Goal: Task Accomplishment & Management: Use online tool/utility

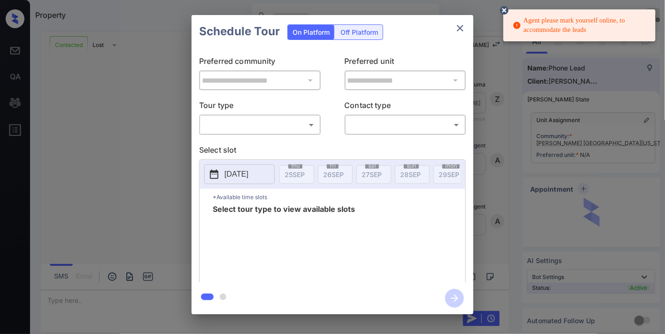
scroll to position [825, 0]
click at [302, 127] on body "Agent please mark yourself online, to accommodate the leads Property [PERSON_NA…" at bounding box center [332, 167] width 665 height 334
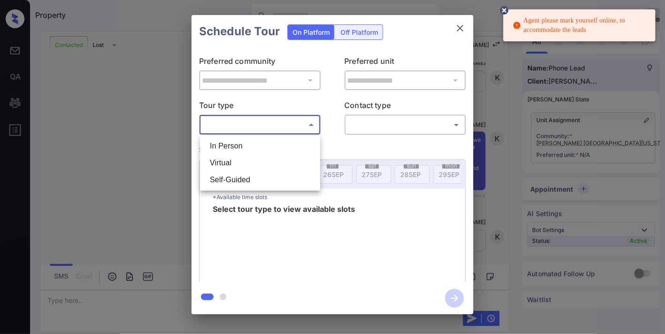
click at [288, 147] on li "In Person" at bounding box center [260, 146] width 116 height 17
type input "********"
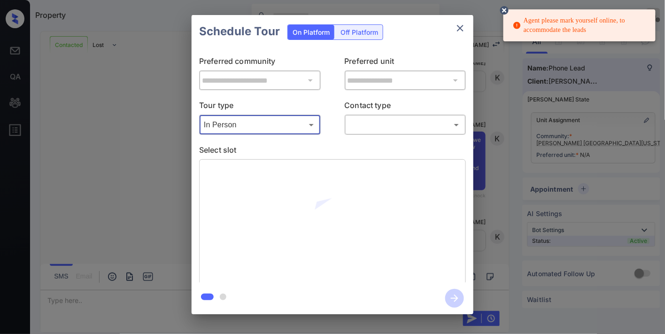
click at [507, 12] on icon at bounding box center [504, 10] width 8 height 8
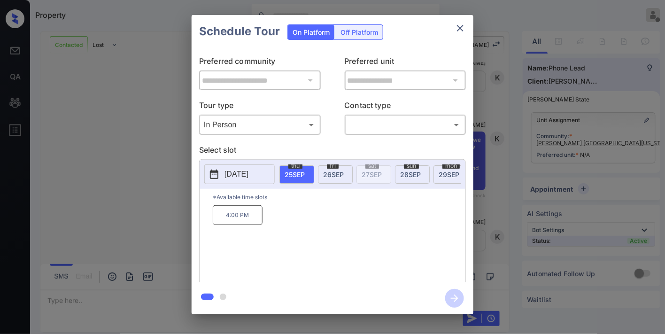
click at [574, 85] on div "**********" at bounding box center [332, 164] width 665 height 329
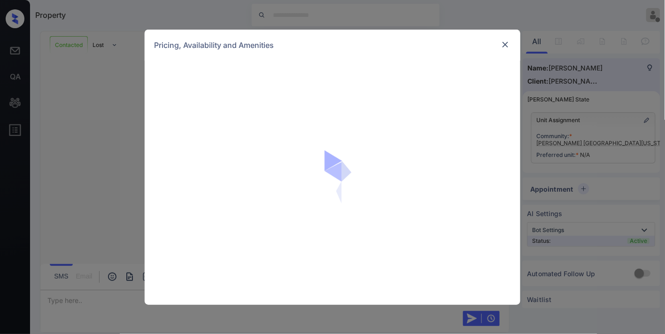
scroll to position [950, 0]
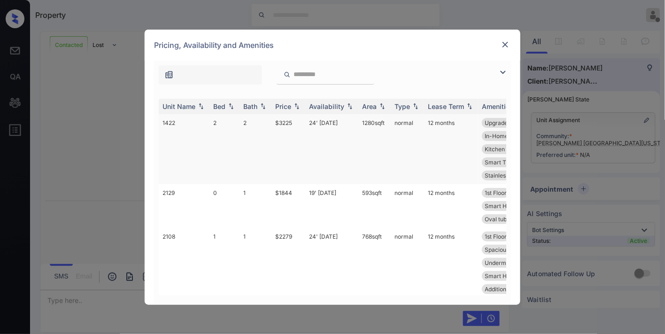
click at [291, 109] on div "Price" at bounding box center [283, 106] width 16 height 8
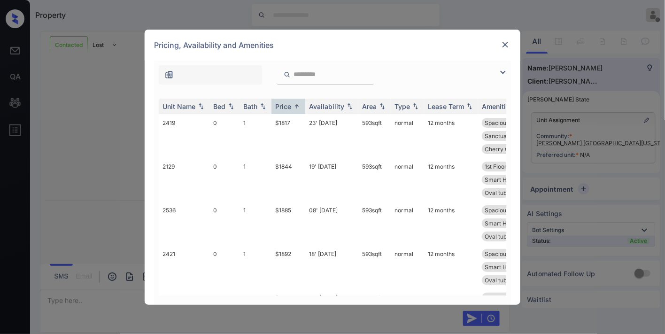
click at [423, 61] on div at bounding box center [332, 73] width 357 height 24
click at [292, 124] on td "$1817" at bounding box center [289, 136] width 34 height 44
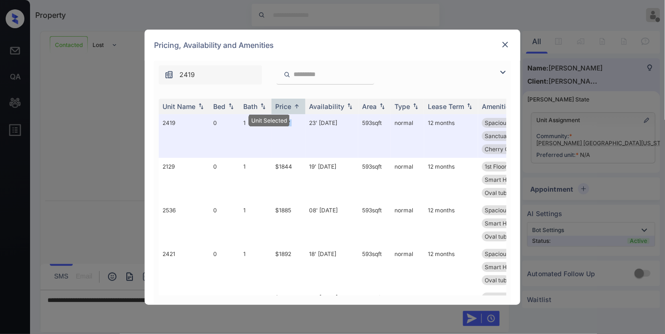
click at [503, 44] on img at bounding box center [505, 44] width 9 height 9
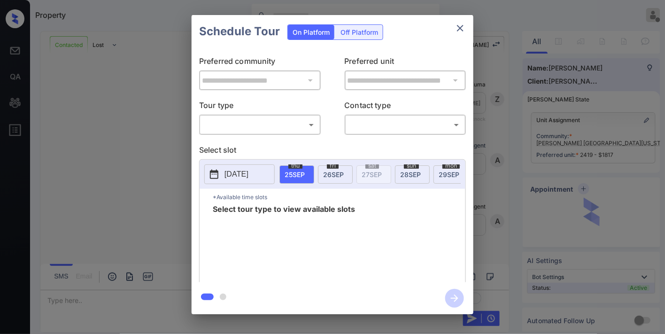
scroll to position [1011, 0]
click at [216, 126] on body "Property Samantha Soliven Offline Set yourself online Set yourself on break Pro…" at bounding box center [332, 167] width 665 height 334
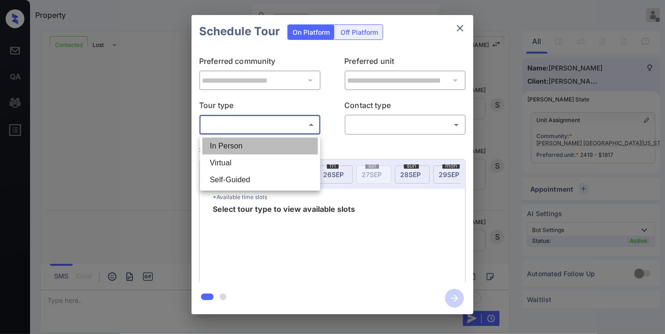
click at [233, 149] on li "In Person" at bounding box center [260, 146] width 116 height 17
type input "********"
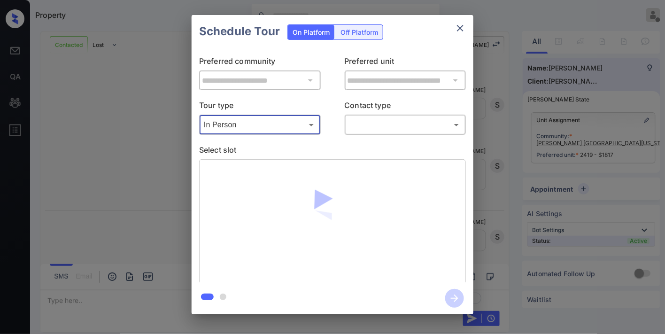
click at [387, 127] on body "Property Samantha Soliven Offline Set yourself online Set yourself on break Pro…" at bounding box center [332, 167] width 665 height 334
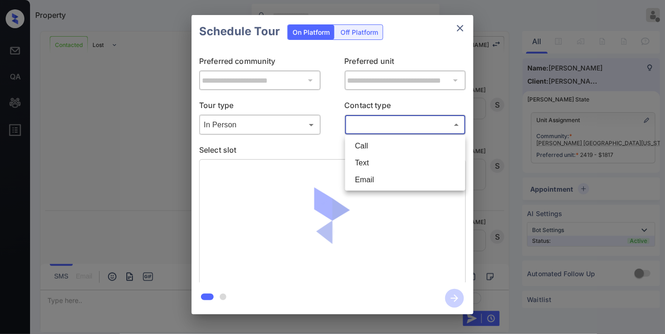
click at [382, 141] on li "Call" at bounding box center [406, 146] width 116 height 17
type input "****"
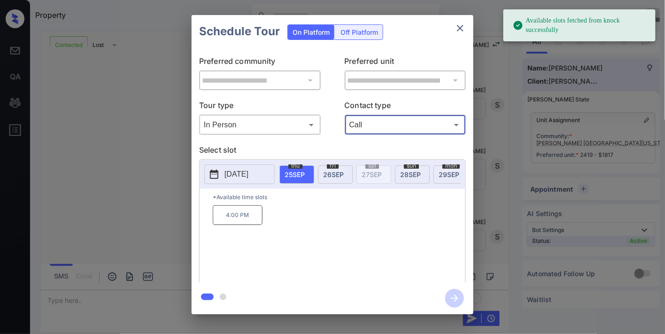
click at [243, 215] on p "4:00 PM" at bounding box center [238, 215] width 50 height 20
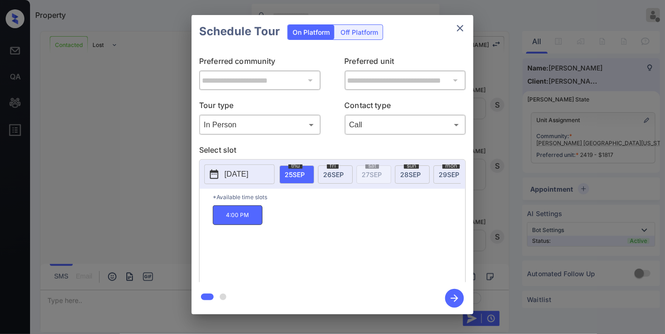
click at [459, 295] on icon "button" at bounding box center [454, 298] width 19 height 19
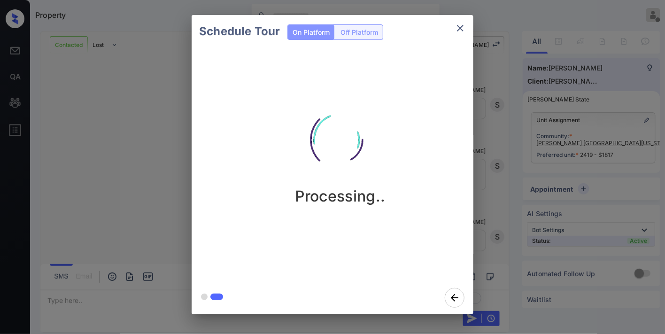
click at [416, 107] on div "Processing.." at bounding box center [340, 149] width 282 height 112
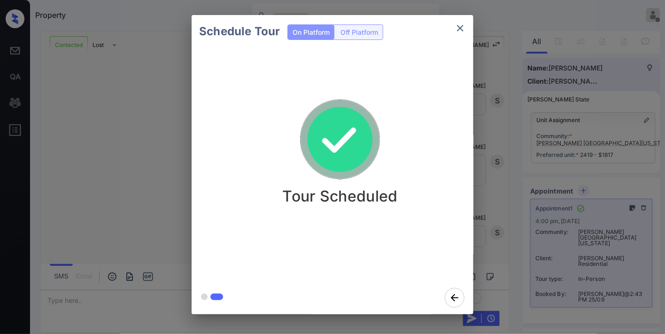
click at [458, 23] on icon "close" at bounding box center [460, 28] width 11 height 11
